Goal: Task Accomplishment & Management: Complete application form

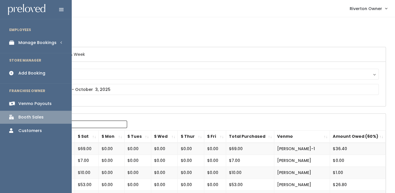
click at [15, 45] on link "Manage Bookings" at bounding box center [36, 42] width 72 height 13
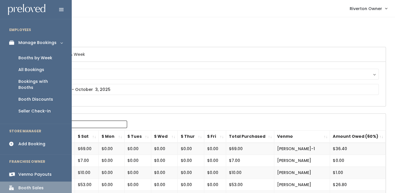
click at [28, 60] on div "Booths by Week" at bounding box center [35, 58] width 34 height 6
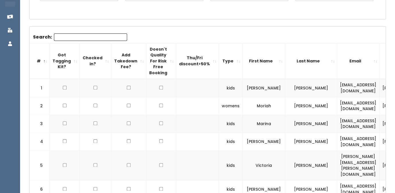
scroll to position [160, 0]
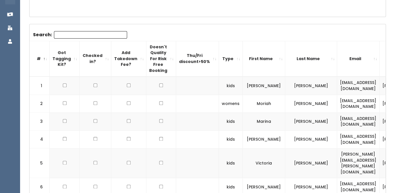
click at [92, 36] on input "Search:" at bounding box center [90, 34] width 73 height 7
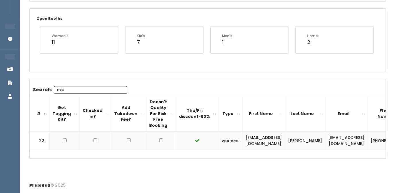
scroll to position [105, 0]
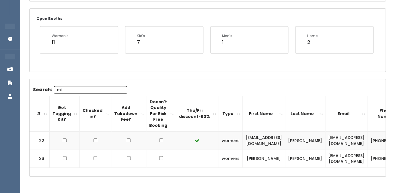
type input "m"
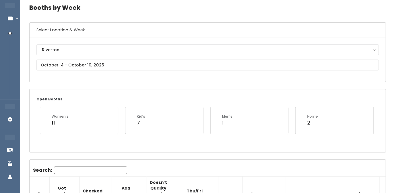
scroll to position [19, 0]
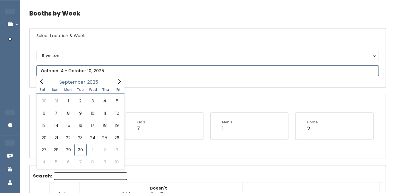
click at [75, 73] on input "text" at bounding box center [207, 70] width 342 height 11
click at [118, 83] on icon at bounding box center [119, 81] width 6 height 6
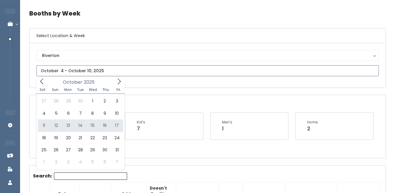
type input "October 11 to October 17"
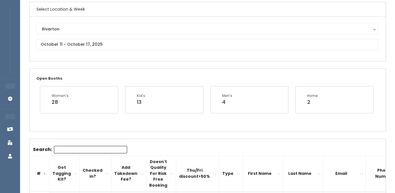
scroll to position [46, 0]
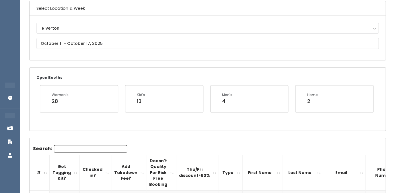
click at [76, 150] on input "Search:" at bounding box center [90, 148] width 73 height 7
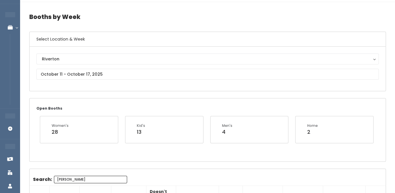
scroll to position [0, 0]
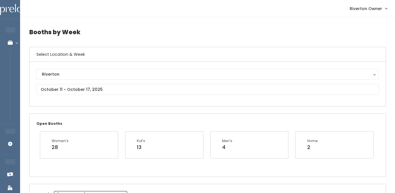
type input "michelle"
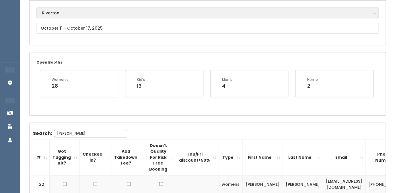
scroll to position [123, 0]
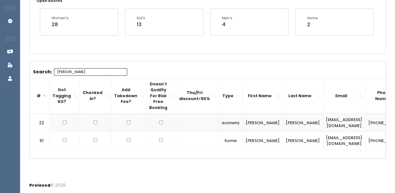
click at [323, 122] on td "[EMAIL_ADDRESS][DOMAIN_NAME]" at bounding box center [344, 122] width 42 height 18
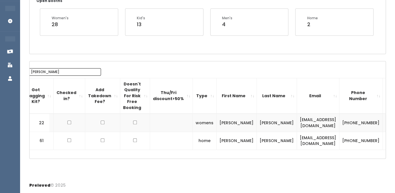
click at [340, 121] on td "[PHONE_NUMBER]" at bounding box center [361, 122] width 43 height 18
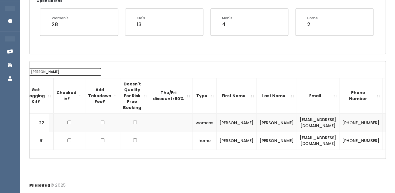
click at [340, 121] on td "(801) 205-2033" at bounding box center [361, 122] width 43 height 18
click at [196, 159] on div "Booths by Week Select Location & Week Riverton Riverton Open Booths Women's 28 …" at bounding box center [207, 36] width 375 height 283
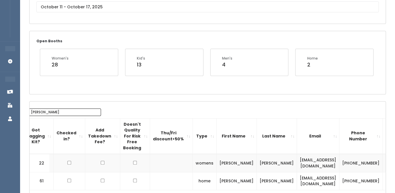
scroll to position [83, 0]
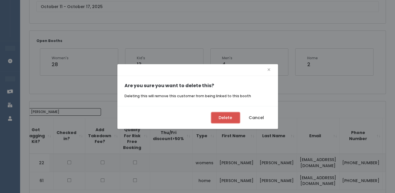
click at [228, 118] on button "Delete" at bounding box center [225, 117] width 29 height 11
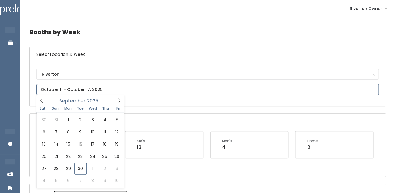
click at [96, 91] on input "text" at bounding box center [207, 89] width 342 height 11
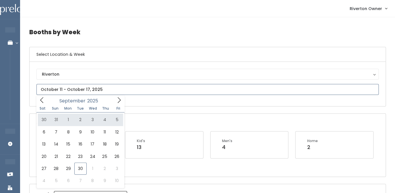
click at [121, 97] on span at bounding box center [119, 99] width 11 height 9
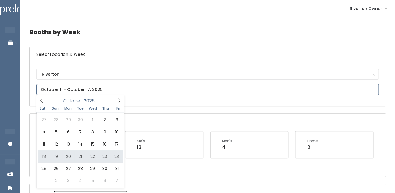
type input "October 18 to October 24"
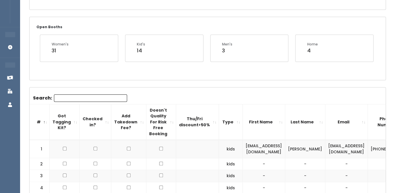
scroll to position [84, 0]
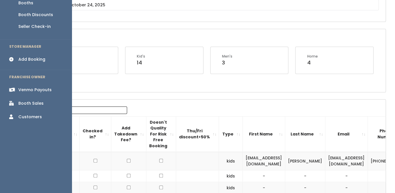
click at [22, 56] on div "Add Booking" at bounding box center [31, 59] width 27 height 6
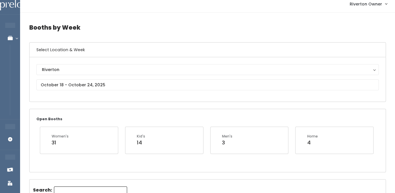
scroll to position [0, 0]
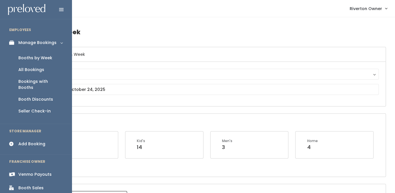
click at [27, 141] on div "Add Booking" at bounding box center [31, 144] width 27 height 6
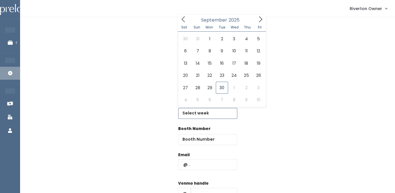
click at [197, 113] on input "text" at bounding box center [207, 113] width 59 height 11
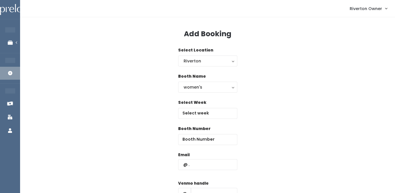
click at [262, 13] on div "Riverton Owner My bookings Account settings Logout" at bounding box center [209, 8] width 368 height 12
click at [206, 115] on input "text" at bounding box center [207, 113] width 59 height 11
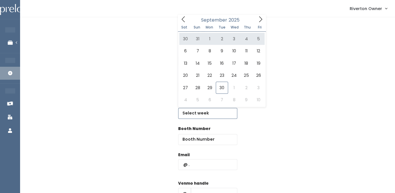
click at [262, 20] on icon at bounding box center [261, 19] width 6 height 6
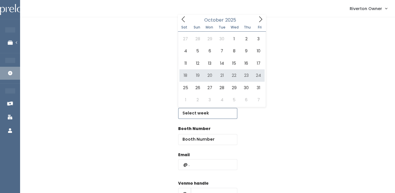
type input "October 18 to October 24"
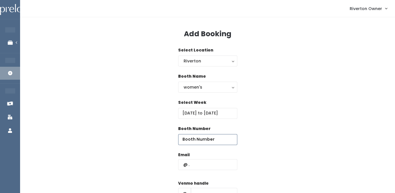
click at [190, 141] on input "number" at bounding box center [207, 139] width 59 height 11
type input "27"
click at [191, 165] on input "text" at bounding box center [207, 164] width 59 height 11
paste input "emgill88@gmail.com"
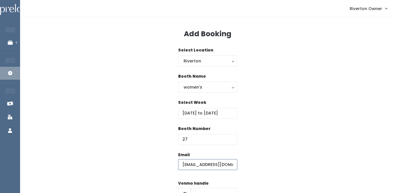
type input "emgill88@gmail.com"
click at [274, 75] on div "Booth Name women's kid's home men's women's" at bounding box center [207, 86] width 357 height 26
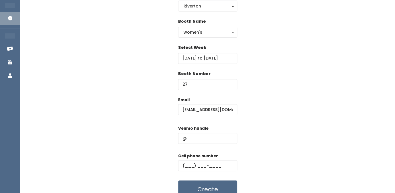
scroll to position [57, 0]
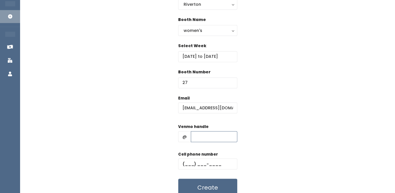
click at [197, 135] on input "text" at bounding box center [214, 136] width 47 height 11
paste input "michelle-gill-3"
type input "michelle-gill-3"
click at [266, 98] on div "Email emgill88@gmail.com Venmo handle @ michelle-gill-3 Cell phone number Create" at bounding box center [207, 145] width 357 height 101
click at [189, 162] on input "text" at bounding box center [207, 163] width 59 height 11
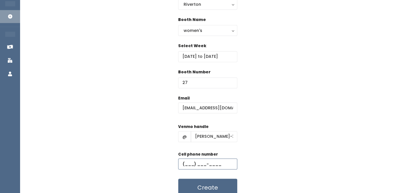
paste input "(801) 205-2033"
type input "(801) 205-2033"
click at [285, 113] on div "Email emgill88@gmail.com Venmo handle @ michelle-gill-3 Cell phone number (801)…" at bounding box center [207, 145] width 357 height 101
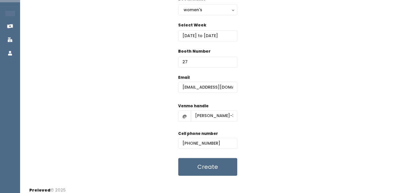
scroll to position [83, 0]
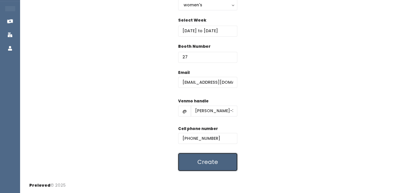
click at [204, 165] on button "Create" at bounding box center [207, 162] width 59 height 18
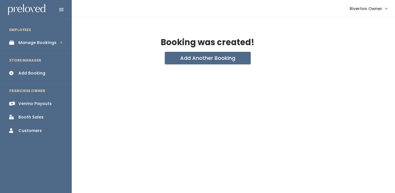
click at [25, 39] on link "Manage Bookings" at bounding box center [36, 42] width 72 height 13
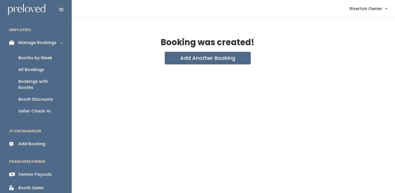
click at [23, 58] on div "Booths by Week" at bounding box center [35, 58] width 34 height 6
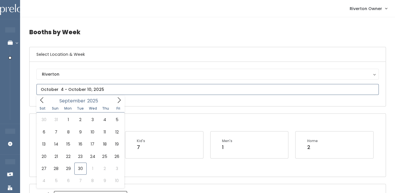
click at [99, 90] on input "text" at bounding box center [207, 89] width 342 height 11
click at [120, 101] on icon at bounding box center [119, 100] width 6 height 6
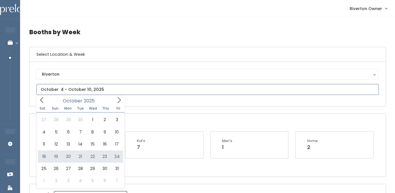
type input "[DATE] to [DATE]"
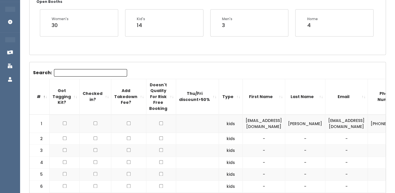
scroll to position [121, 0]
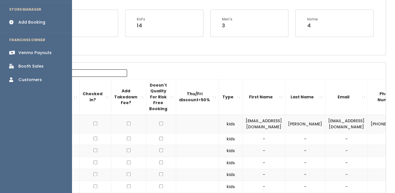
click at [20, 19] on div "Add Booking" at bounding box center [31, 22] width 27 height 6
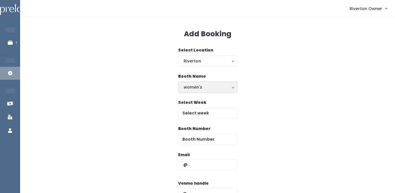
click at [191, 82] on button "women's" at bounding box center [207, 87] width 59 height 11
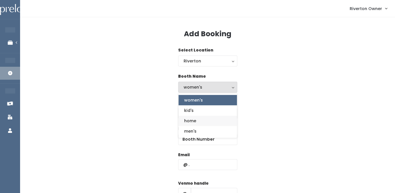
click at [191, 121] on span "home" at bounding box center [190, 120] width 12 height 6
select select "home"
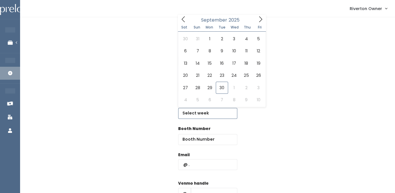
click at [205, 116] on input "text" at bounding box center [207, 113] width 59 height 11
click at [262, 17] on icon at bounding box center [261, 19] width 6 height 6
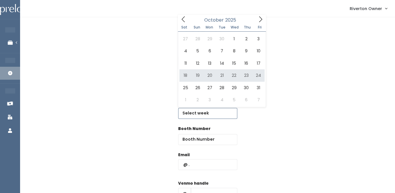
type input "[DATE] to [DATE]"
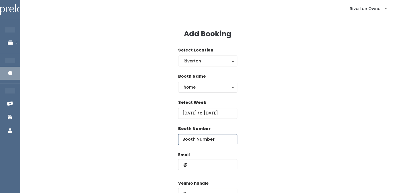
click at [202, 140] on input "number" at bounding box center [207, 139] width 59 height 11
type input "60"
click at [199, 168] on input "text" at bounding box center [207, 164] width 59 height 11
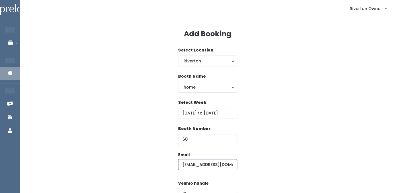
type input "[EMAIL_ADDRESS][DOMAIN_NAME]"
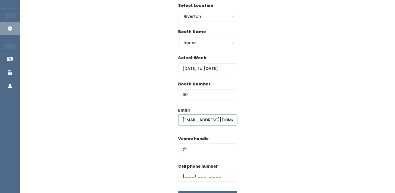
scroll to position [63, 0]
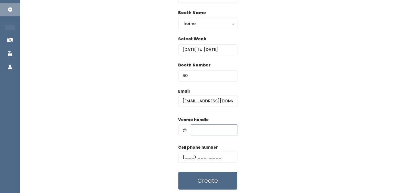
click at [199, 134] on input "text" at bounding box center [214, 129] width 47 height 11
type input "[PERSON_NAME]-3"
click at [183, 159] on input "text" at bounding box center [207, 156] width 59 height 11
paste input "[PHONE_NUMBER]"
type input "[PHONE_NUMBER]"
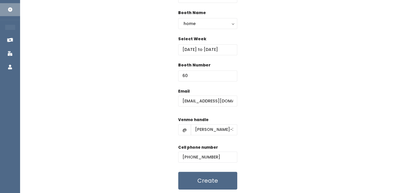
click at [254, 119] on div "Email [EMAIL_ADDRESS][DOMAIN_NAME] Venmo handle @ [PERSON_NAME]-3 Cell phone nu…" at bounding box center [207, 138] width 357 height 101
click at [210, 176] on button "Create" at bounding box center [207, 180] width 59 height 18
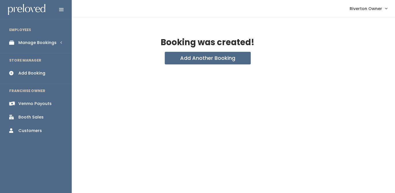
click at [26, 42] on div "Manage Bookings" at bounding box center [37, 43] width 38 height 6
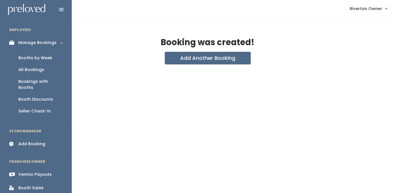
click at [32, 59] on div "Booths by Week" at bounding box center [35, 58] width 34 height 6
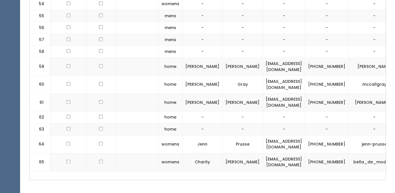
scroll to position [0, 72]
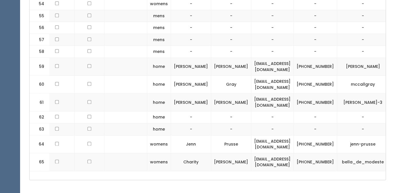
click at [395, 104] on span "button" at bounding box center [399, 101] width 2 height 3
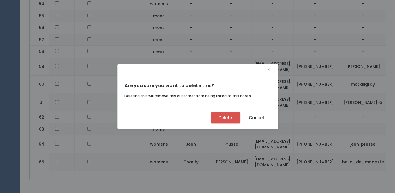
click at [224, 118] on button "Delete" at bounding box center [225, 117] width 29 height 11
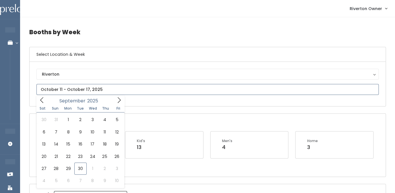
click at [90, 87] on input "text" at bounding box center [207, 89] width 342 height 11
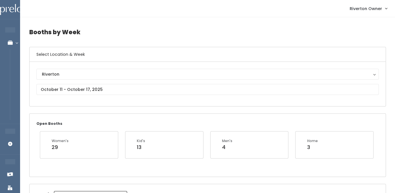
click at [125, 118] on div "Open Booths Women's 29 Kid's 13 Men's 4 Home 3" at bounding box center [208, 144] width 356 height 63
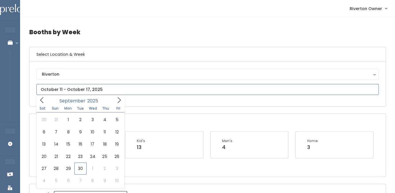
click at [69, 92] on input "text" at bounding box center [207, 89] width 342 height 11
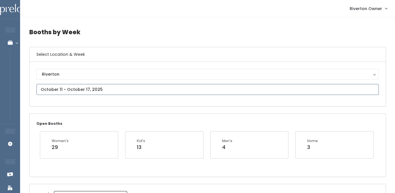
type input "[DATE] to [DATE]"
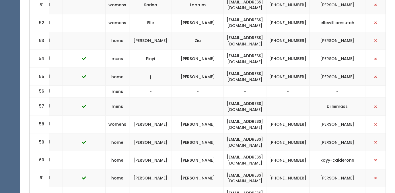
scroll to position [1166, 0]
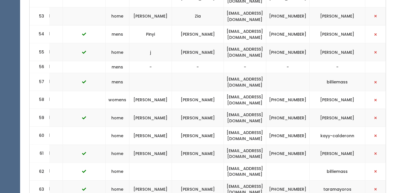
drag, startPoint x: 38, startPoint y: 81, endPoint x: 359, endPoint y: 147, distance: 327.7
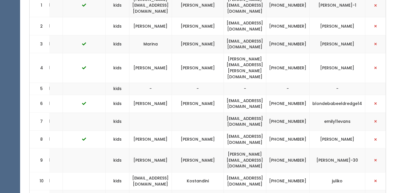
scroll to position [0, 0]
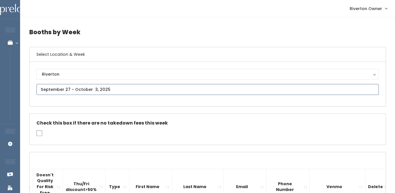
click at [114, 91] on input "text" at bounding box center [207, 89] width 342 height 11
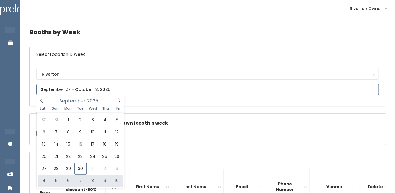
type input "[DATE] to [DATE]"
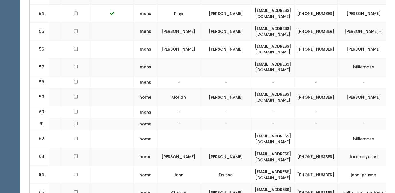
scroll to position [0, 88]
